Goal: Transaction & Acquisition: Download file/media

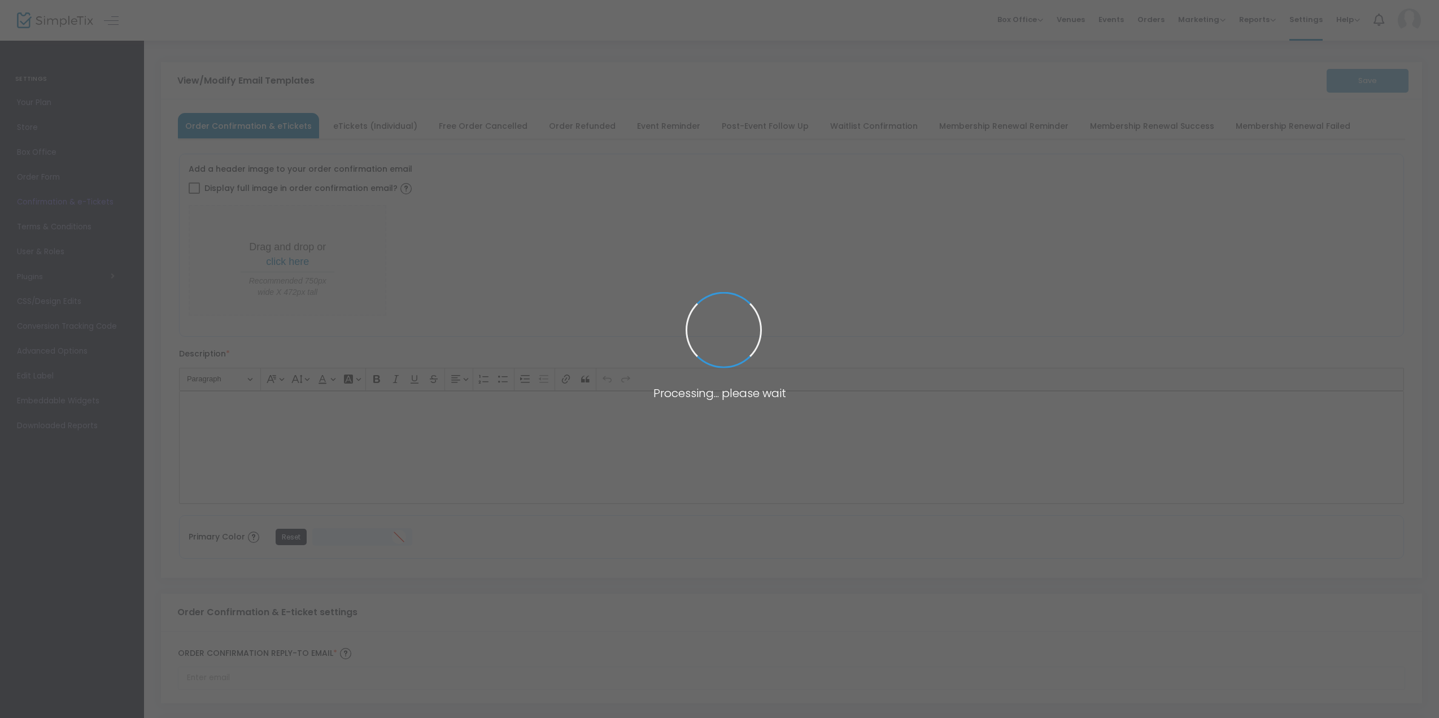
type input "[EMAIL_ADDRESS][DOMAIN_NAME]"
type input "Print and bring this ticket with you"
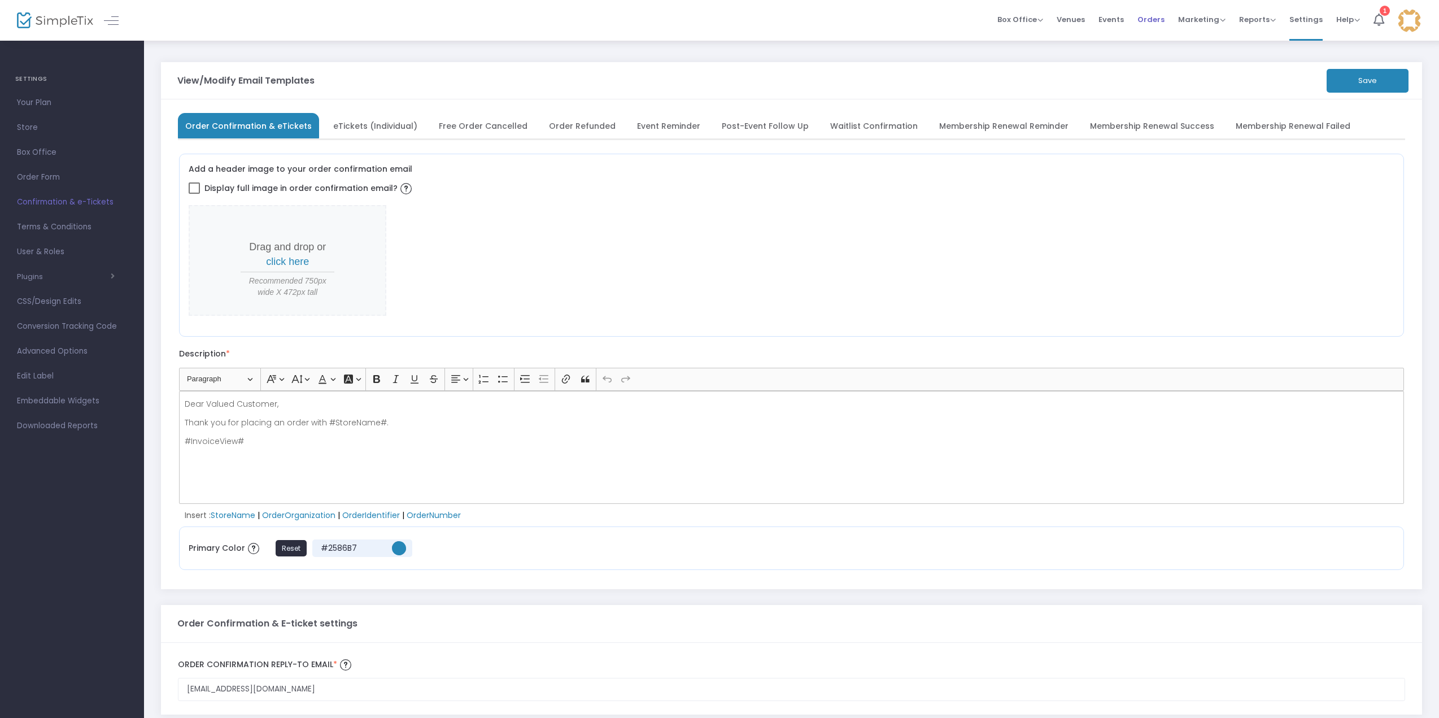
click at [1153, 24] on span "Orders" at bounding box center [1151, 19] width 27 height 29
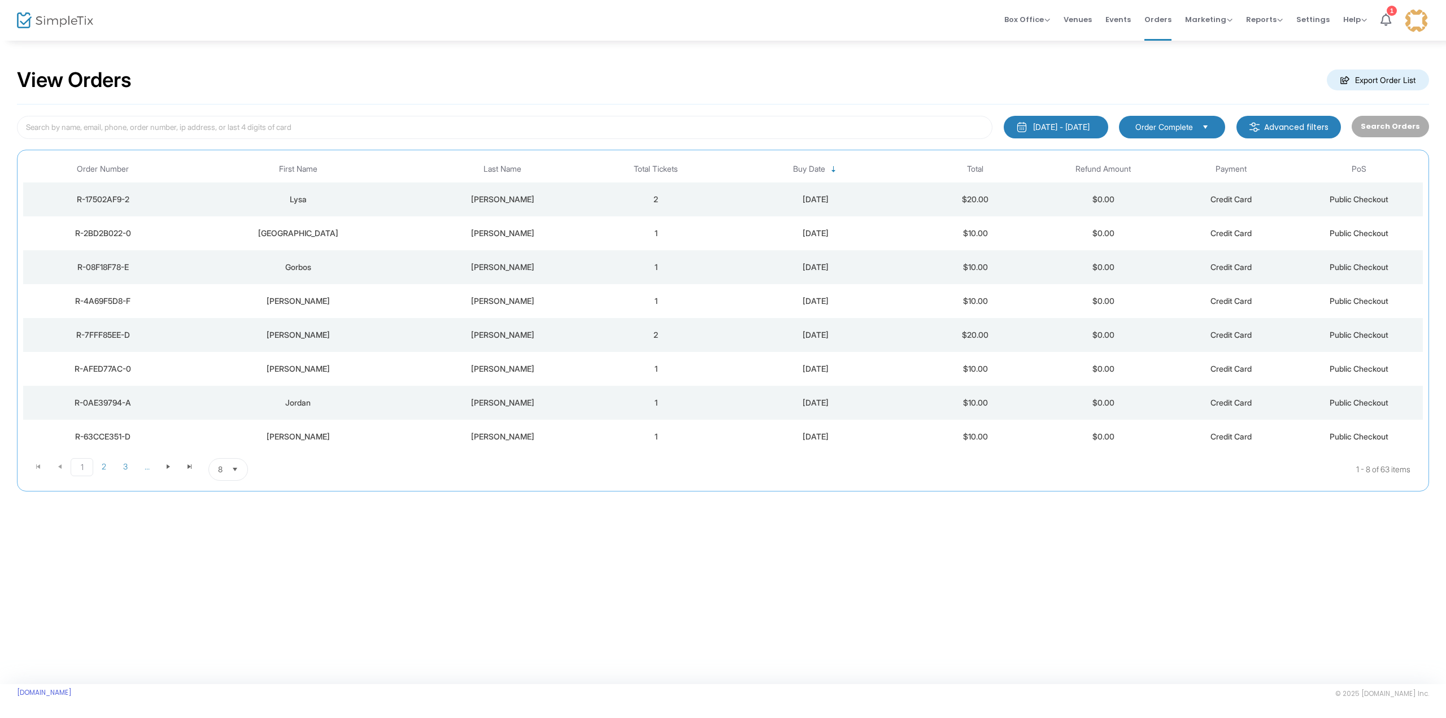
click at [1081, 130] on div "[DATE] - [DATE]" at bounding box center [1061, 126] width 56 height 11
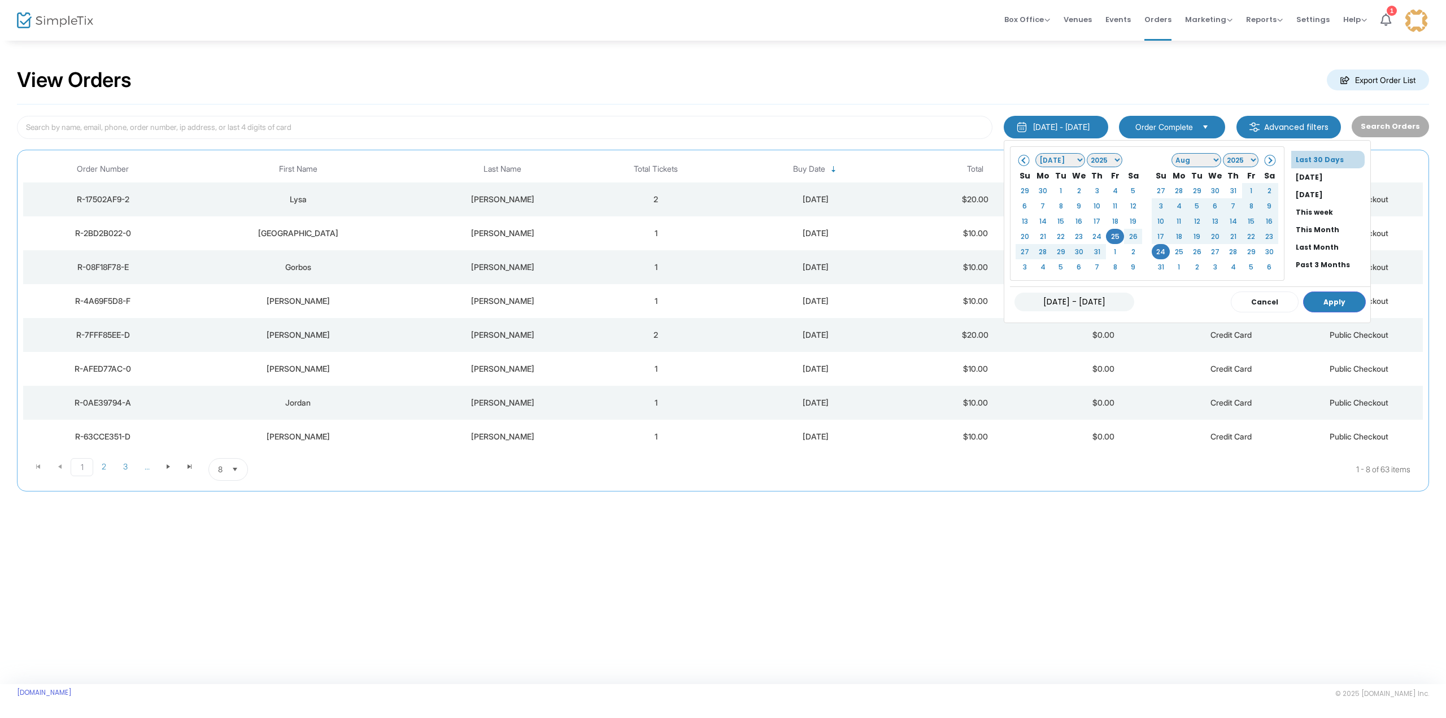
click at [1021, 157] on span at bounding box center [1024, 160] width 6 height 6
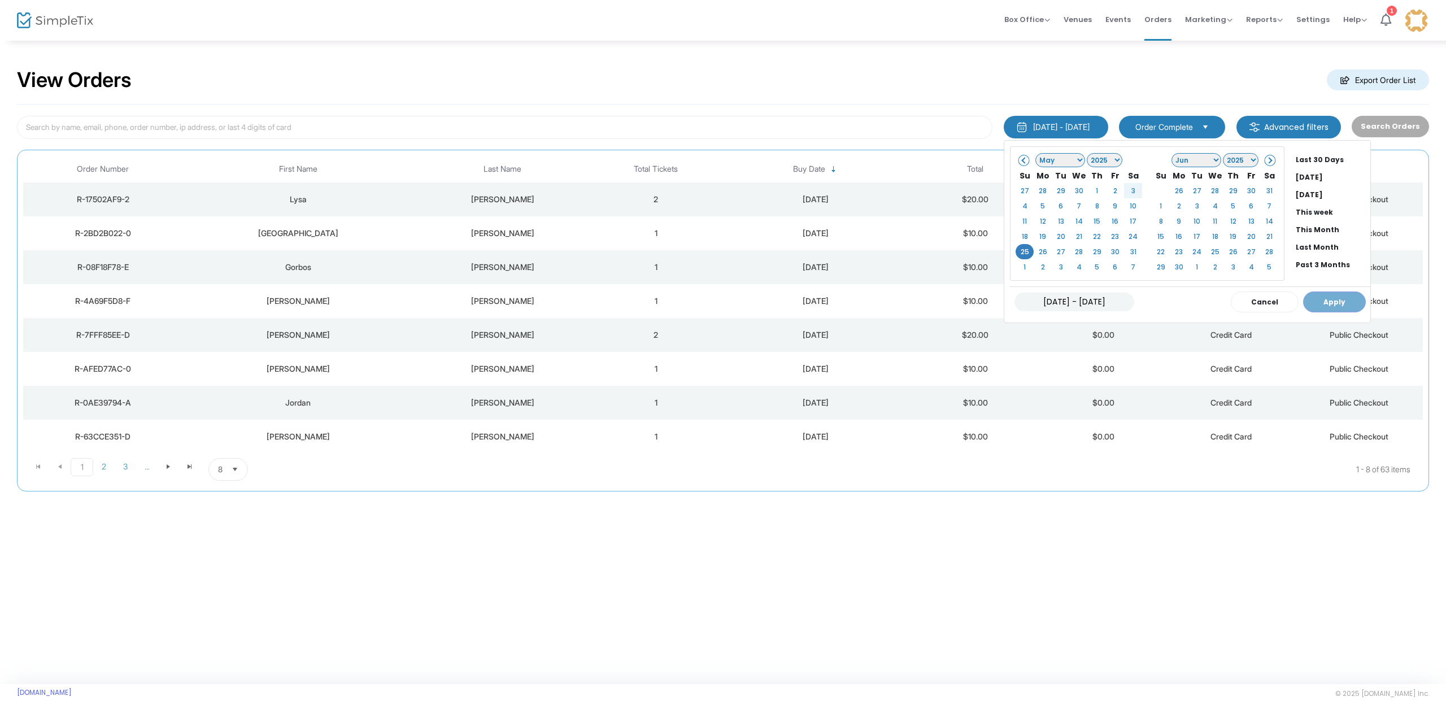
click at [1266, 163] on span at bounding box center [1269, 160] width 6 height 6
click at [1260, 156] on th at bounding box center [1269, 160] width 18 height 16
click at [1303, 300] on button "Apply" at bounding box center [1334, 301] width 63 height 21
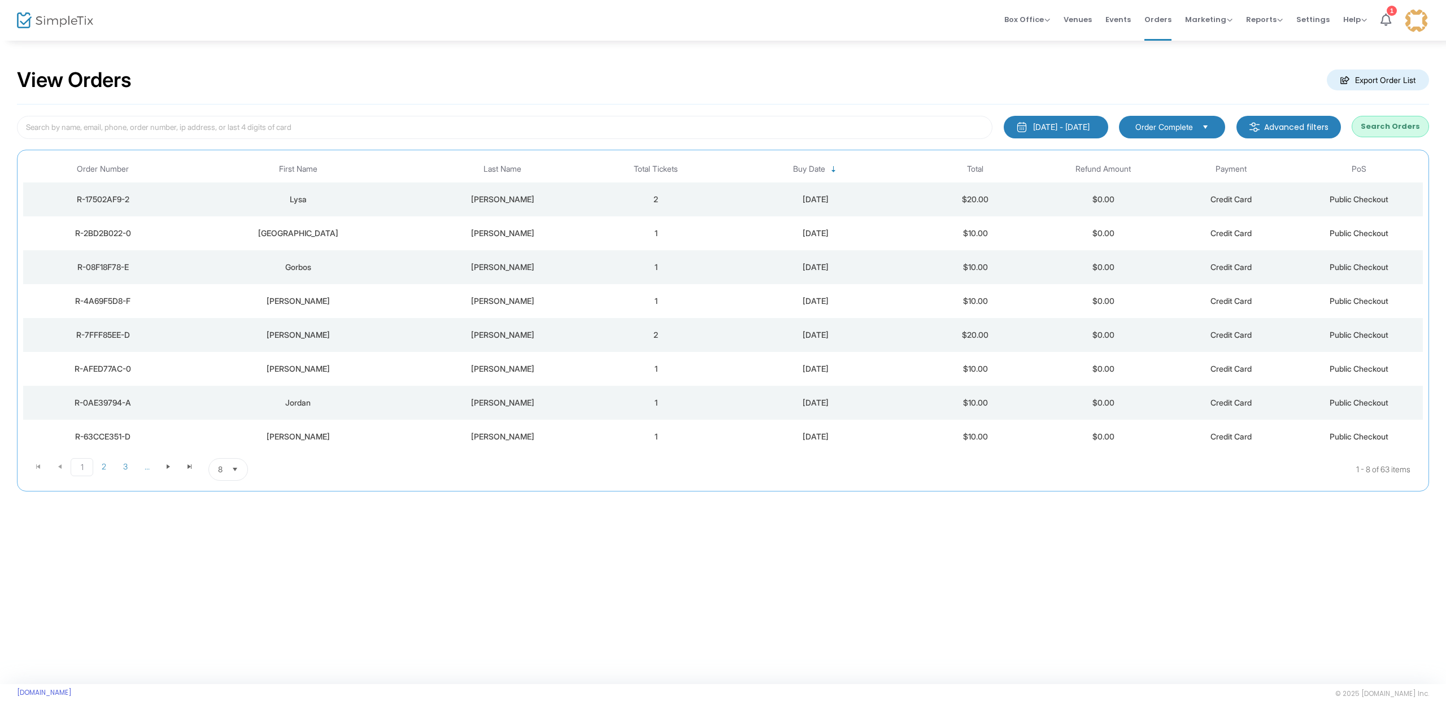
click at [1384, 80] on m-button "Export Order List" at bounding box center [1378, 79] width 102 height 21
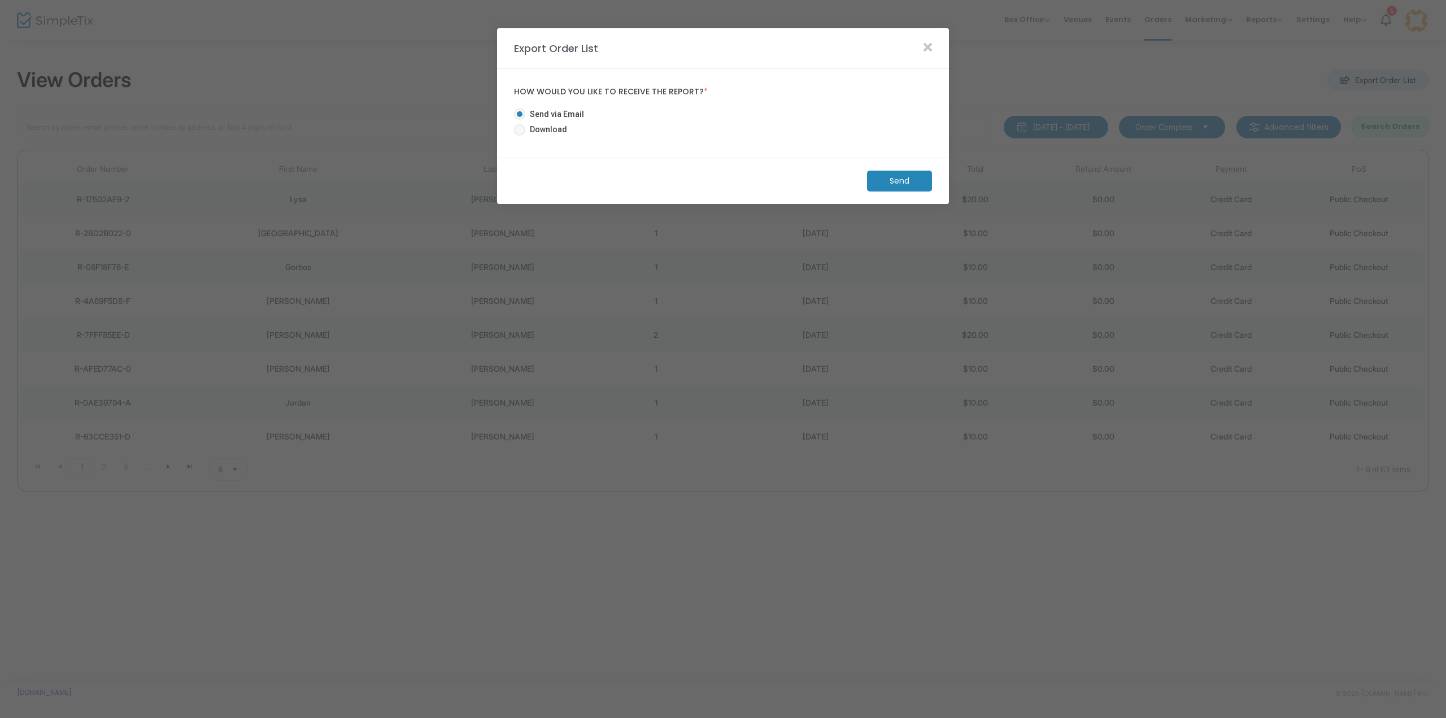
click at [537, 130] on span "Download" at bounding box center [546, 130] width 42 height 12
click at [520, 136] on input "Download" at bounding box center [519, 136] width 1 height 1
radio input "true"
click at [887, 173] on m-button "Download" at bounding box center [890, 181] width 84 height 21
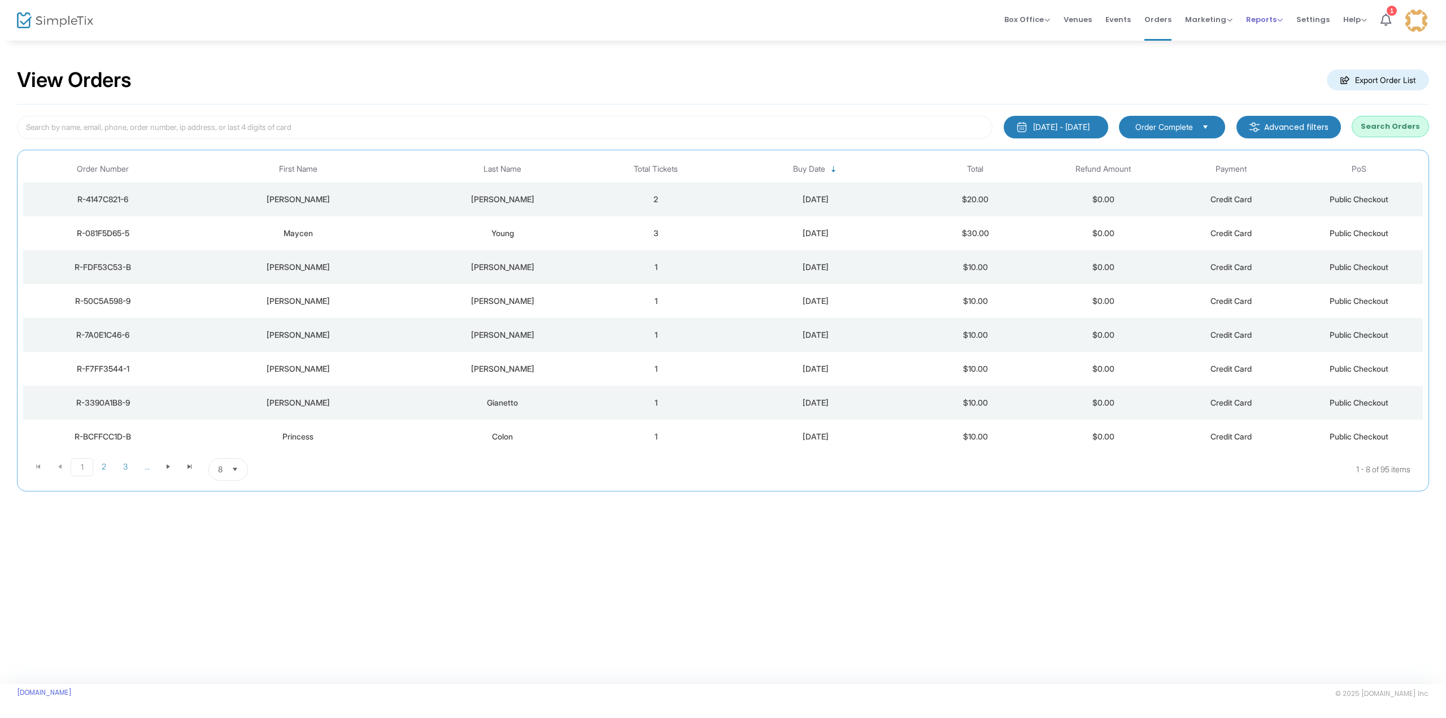
click at [1276, 21] on span "Reports" at bounding box center [1264, 19] width 37 height 11
click at [1278, 85] on li "Download" at bounding box center [1282, 82] width 73 height 22
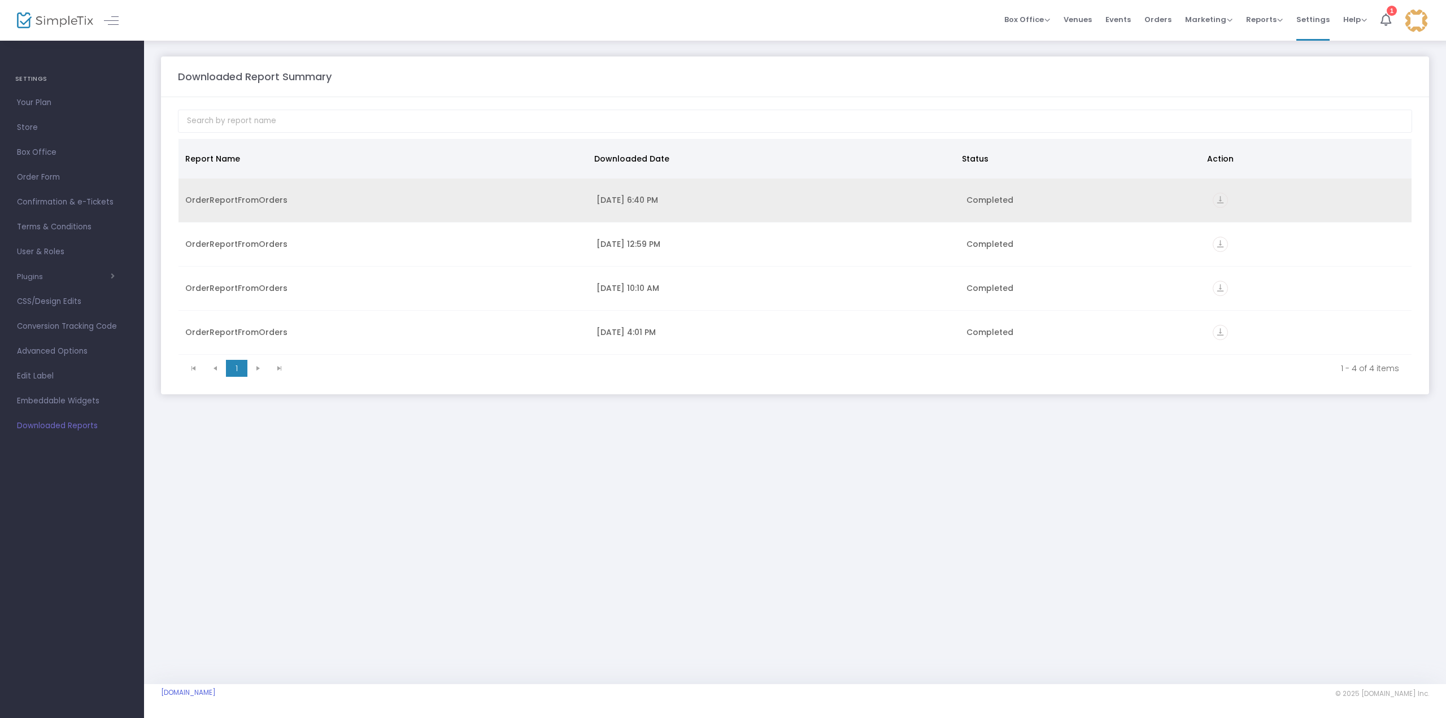
click at [1217, 201] on icon "vertical_align_bottom" at bounding box center [1220, 200] width 15 height 15
